Goal: Information Seeking & Learning: Learn about a topic

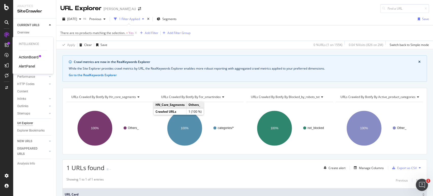
click at [30, 57] on div "ActionBoard" at bounding box center [29, 57] width 20 height 5
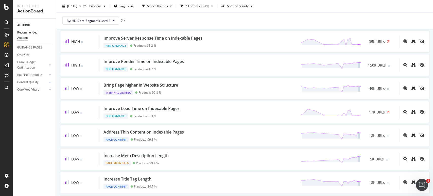
scroll to position [81, 0]
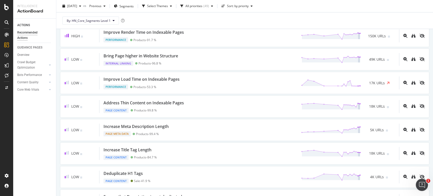
click at [32, 132] on div "ACTIONS Recommended Actions GUIDANCE PAGES Overview Crawl Budget Optimization L…" at bounding box center [34, 107] width 43 height 177
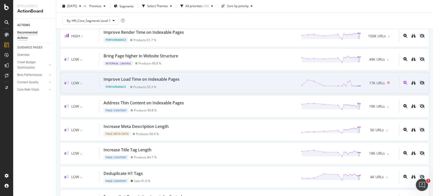
scroll to position [0, 0]
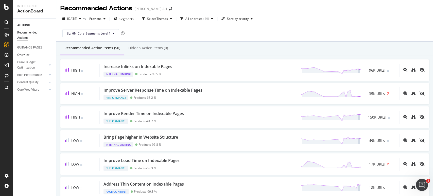
drag, startPoint x: 27, startPoint y: 53, endPoint x: 49, endPoint y: 56, distance: 22.6
click at [27, 53] on div "Overview" at bounding box center [23, 54] width 12 height 5
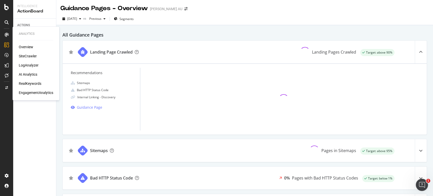
click at [5, 31] on div at bounding box center [7, 35] width 8 height 8
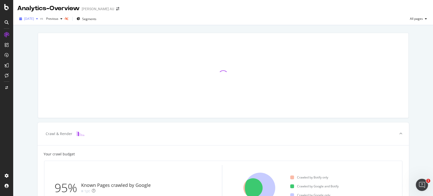
click at [34, 17] on span "[DATE]" at bounding box center [29, 18] width 10 height 4
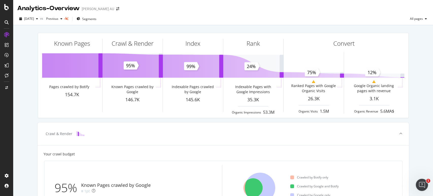
click at [4, 7] on div at bounding box center [7, 7] width 12 height 6
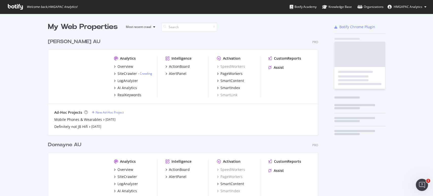
scroll to position [192, 424]
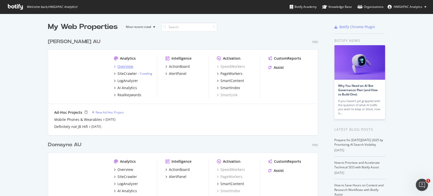
click at [120, 67] on div "Overview" at bounding box center [126, 66] width 16 height 5
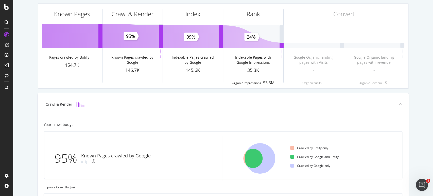
scroll to position [24, 0]
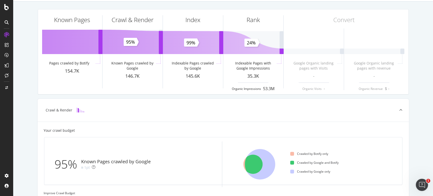
click at [25, 13] on div "Known Pages Pages crawled by Botify 154.7K Crawl & Render Known Pages crawled b…" at bounding box center [223, 173] width 420 height 342
click at [19, 17] on div "Known Pages Pages crawled by Botify 154.7K Crawl & Render Known Pages crawled b…" at bounding box center [223, 173] width 420 height 342
